Goal: Information Seeking & Learning: Learn about a topic

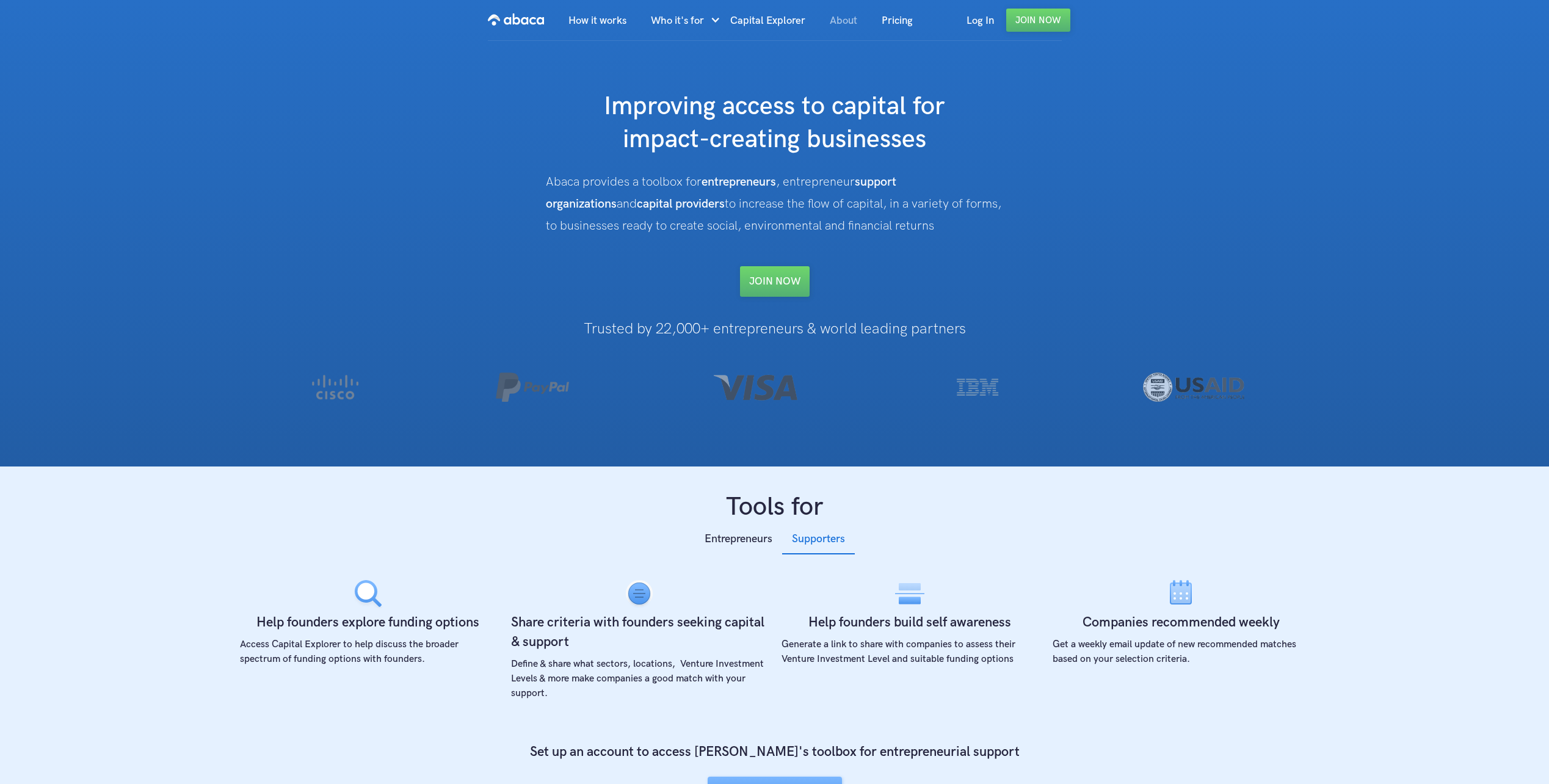
click at [862, 20] on link "About" at bounding box center [844, 21] width 52 height 41
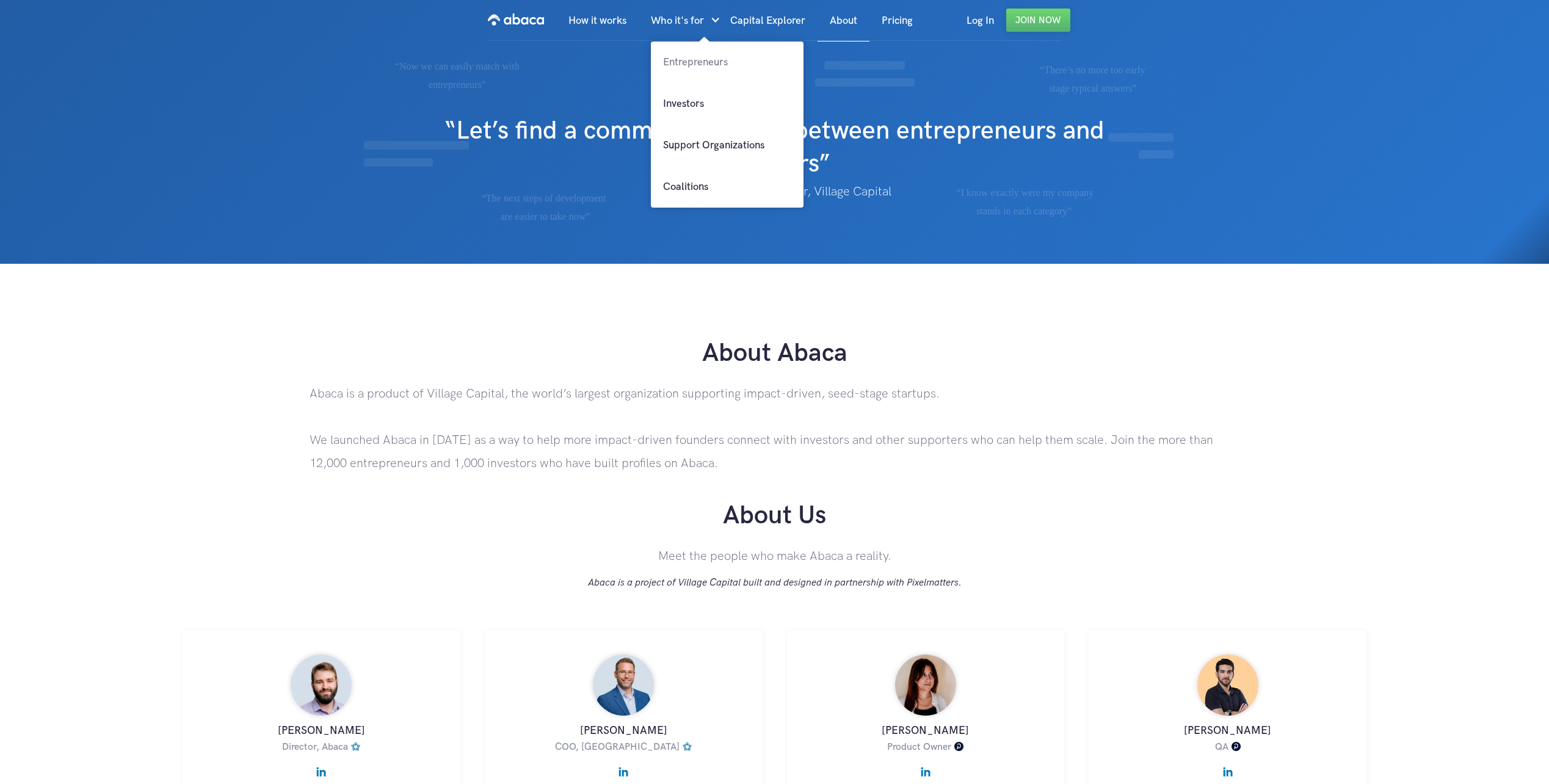
click at [682, 62] on link "Entrepreneurs" at bounding box center [727, 62] width 153 height 41
